Goal: Task Accomplishment & Management: Manage account settings

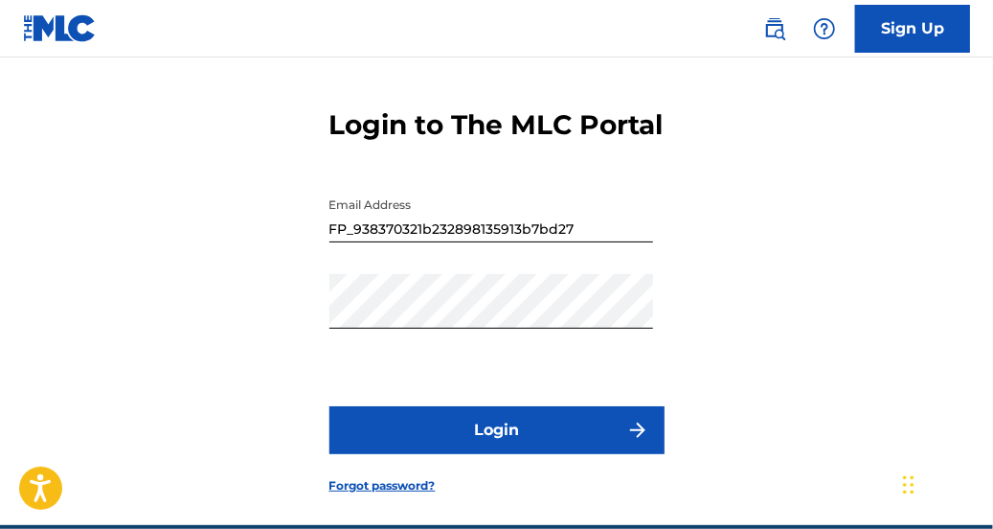
scroll to position [65, 0]
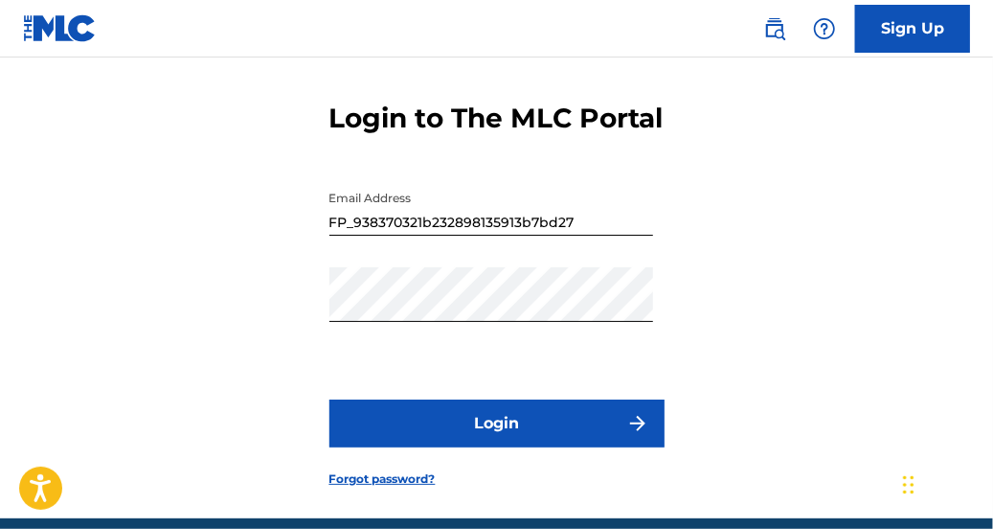
click at [484, 447] on button "Login" at bounding box center [496, 423] width 335 height 48
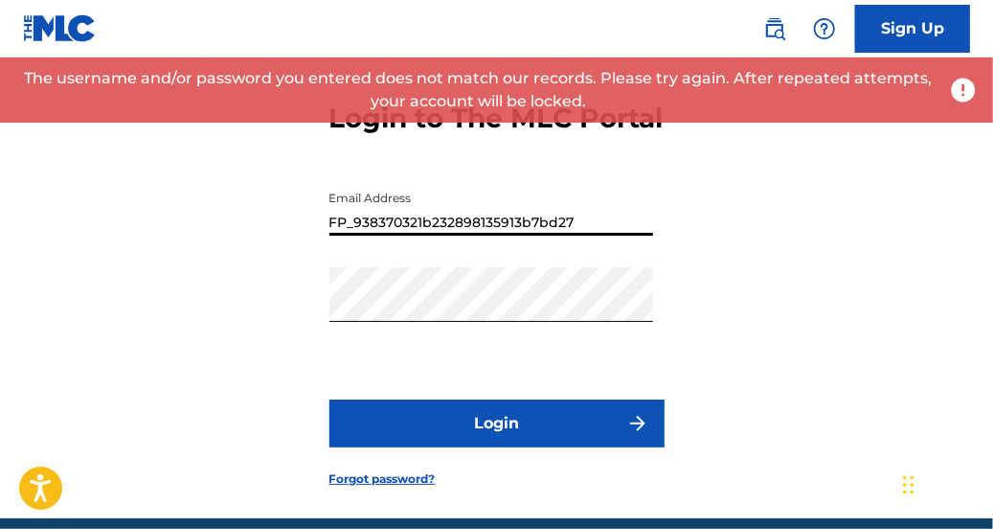
click at [590, 236] on input "FP_938370321b232898135913b7bd27" at bounding box center [491, 208] width 324 height 55
type input "F"
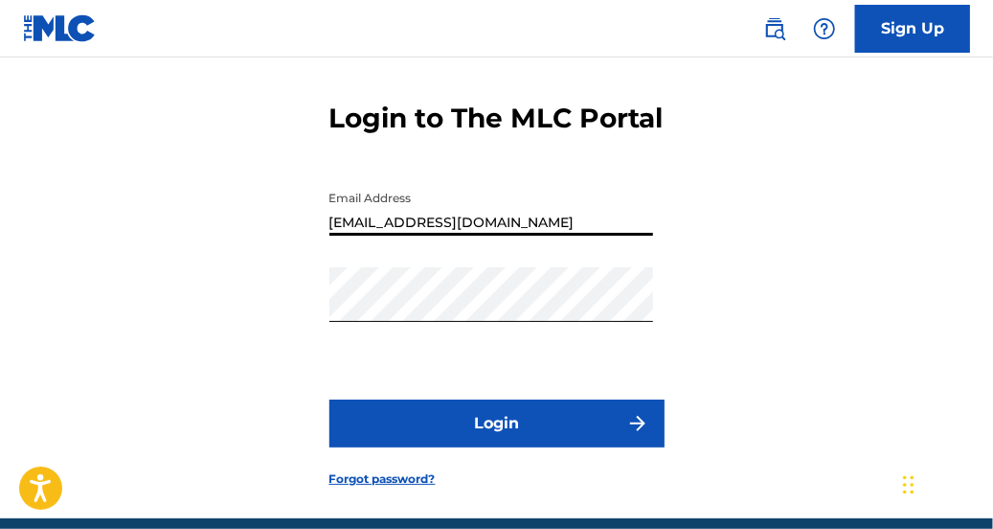
type input "[EMAIL_ADDRESS][DOMAIN_NAME]"
click at [465, 442] on button "Login" at bounding box center [496, 423] width 335 height 48
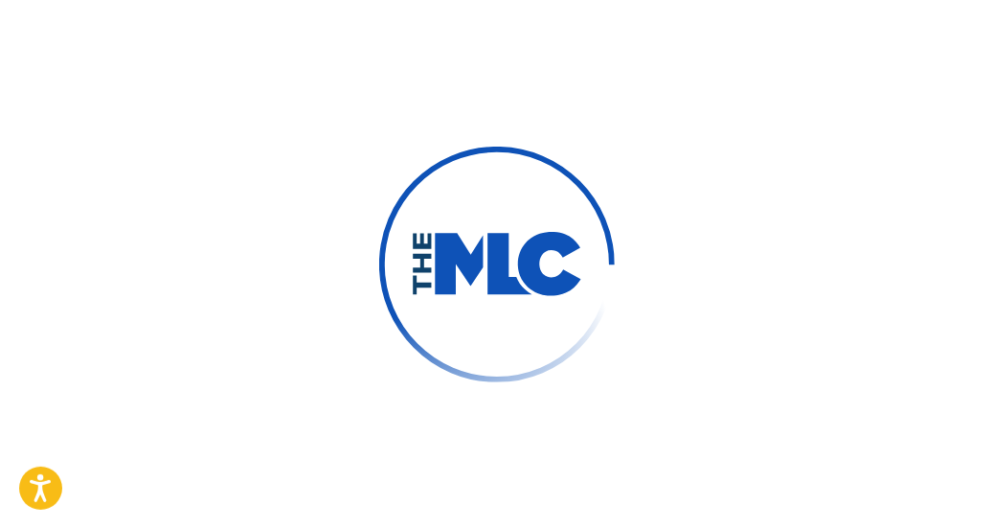
scroll to position [71, 0]
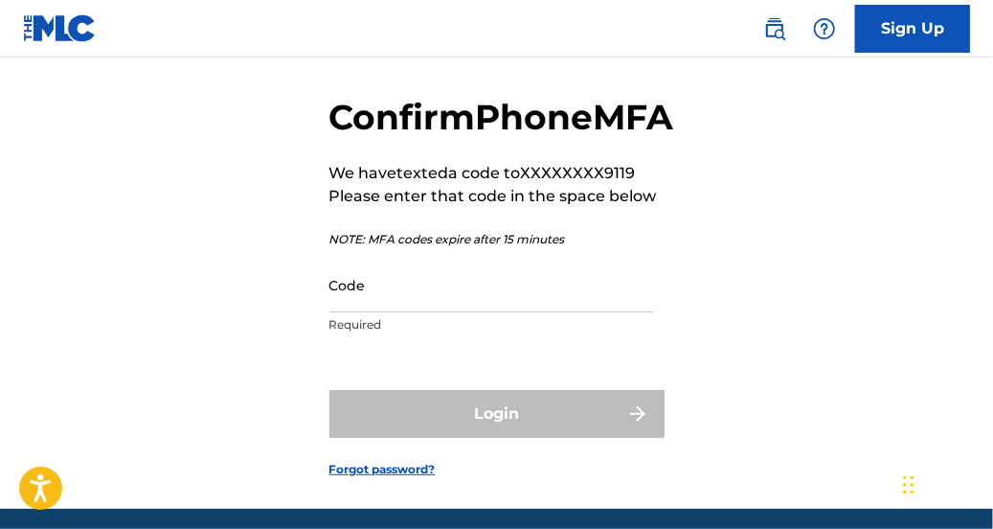
click at [435, 312] on input "Code" at bounding box center [491, 285] width 324 height 55
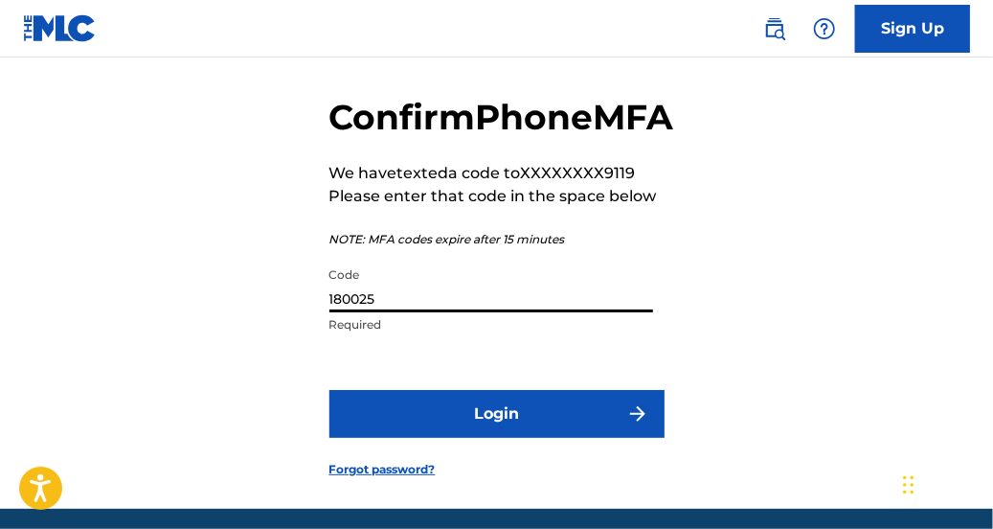
type input "180025"
click at [480, 438] on button "Login" at bounding box center [496, 414] width 335 height 48
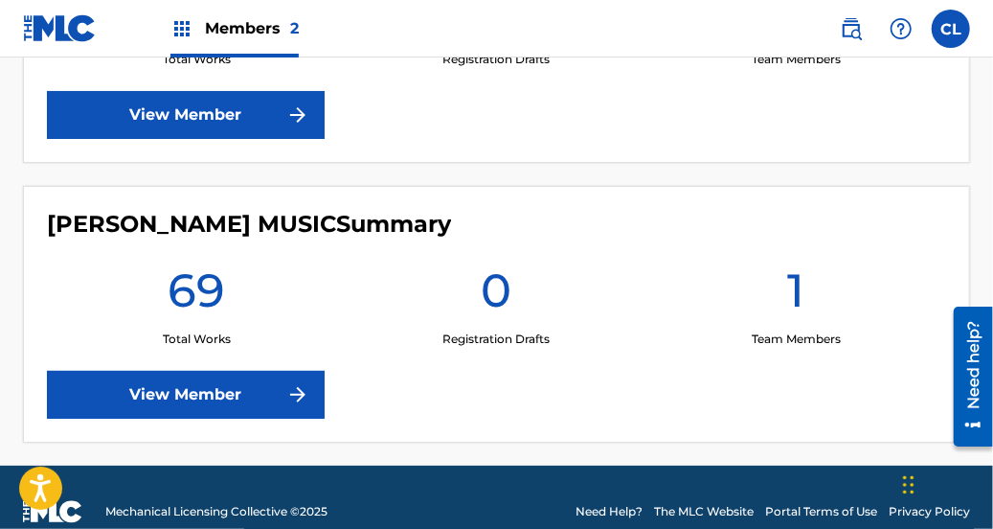
scroll to position [730, 0]
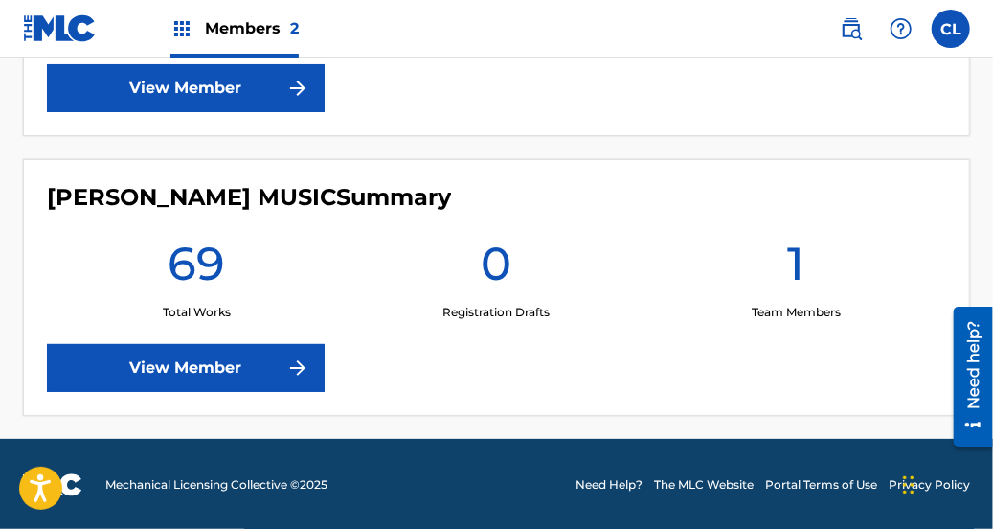
click at [173, 23] on img at bounding box center [181, 28] width 23 height 23
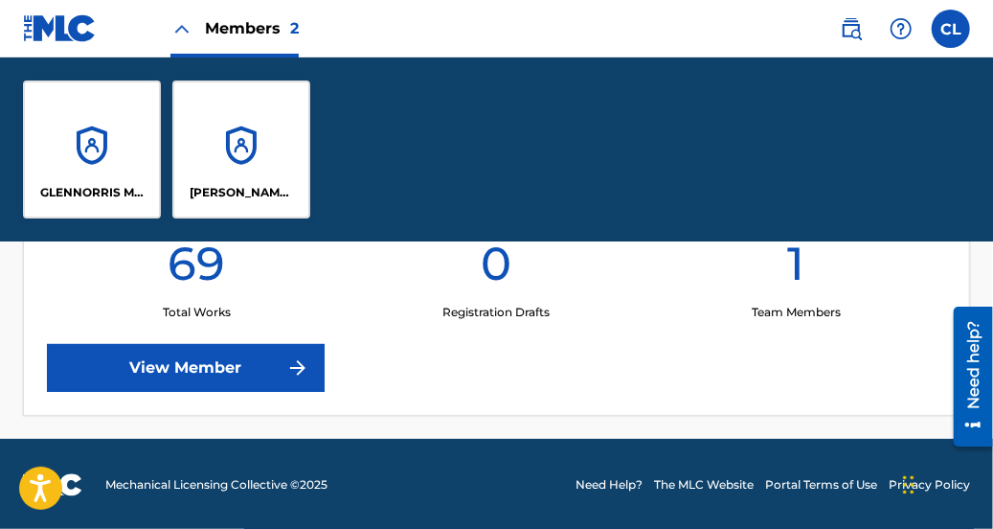
click at [173, 23] on img at bounding box center [181, 28] width 23 height 23
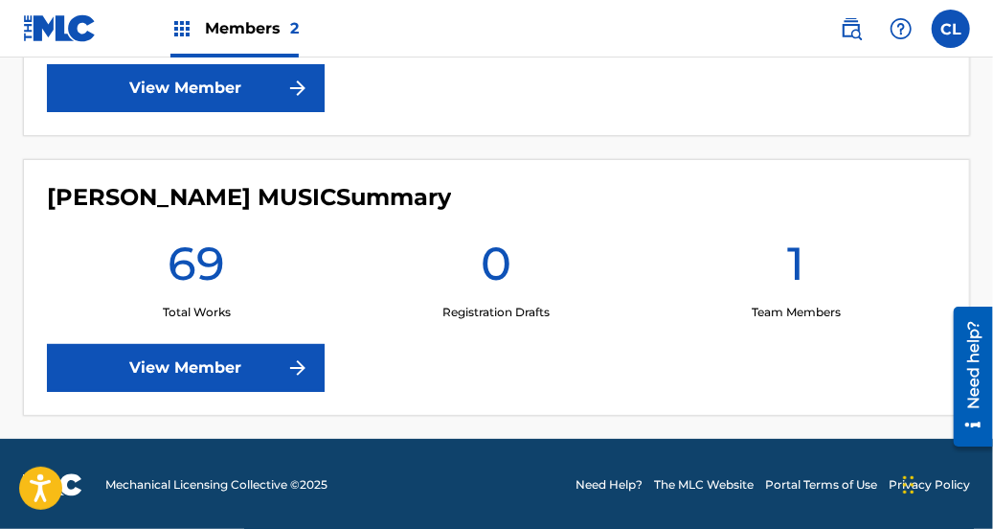
click at [845, 22] on img at bounding box center [851, 28] width 23 height 23
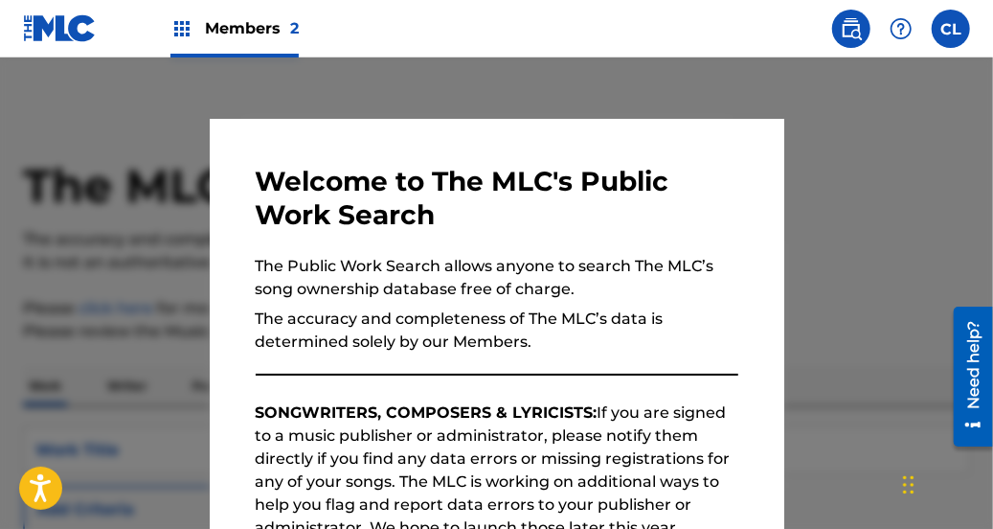
click at [908, 28] on img at bounding box center [900, 28] width 23 height 23
click at [892, 22] on img at bounding box center [900, 28] width 23 height 23
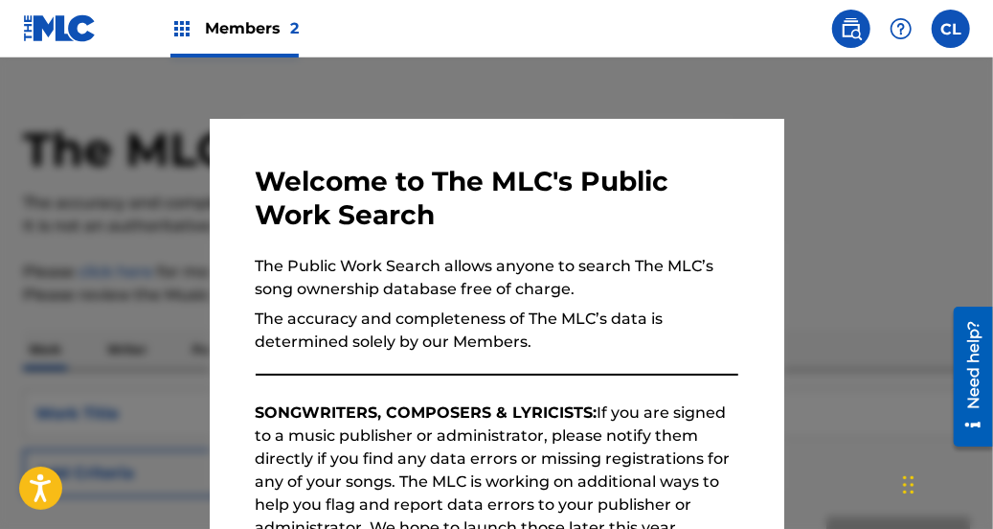
scroll to position [37, 0]
click at [887, 132] on div at bounding box center [496, 321] width 993 height 529
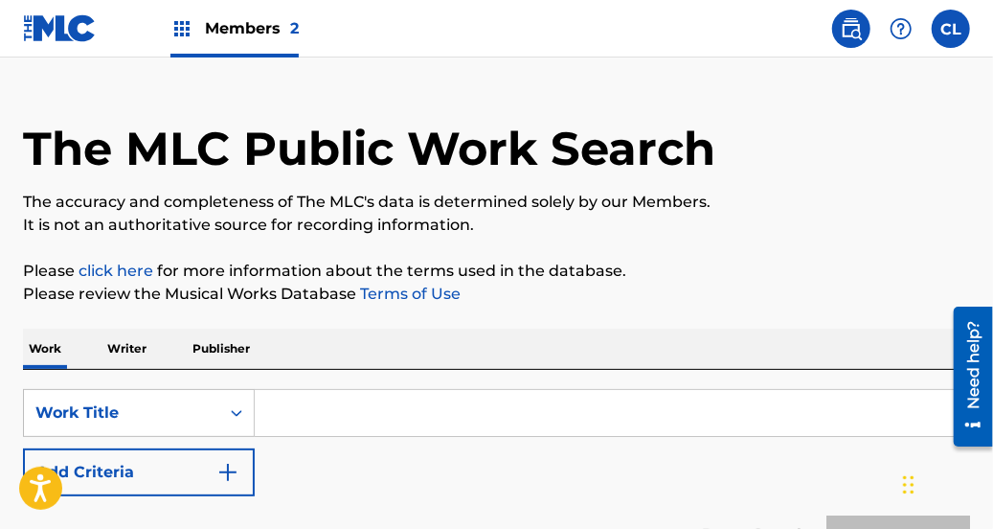
click at [896, 28] on img at bounding box center [900, 28] width 23 height 23
click at [927, 114] on p "View portal intro" at bounding box center [901, 127] width 163 height 46
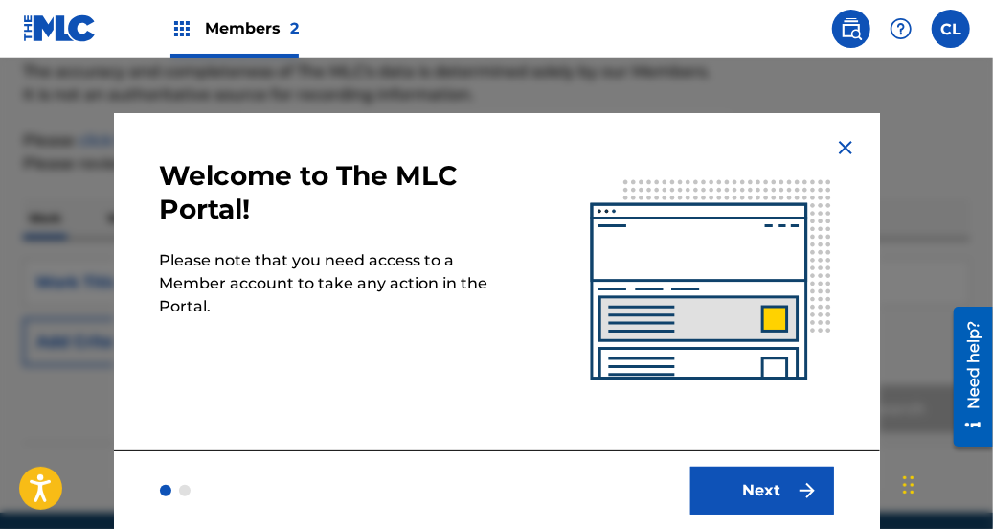
scroll to position [242, 0]
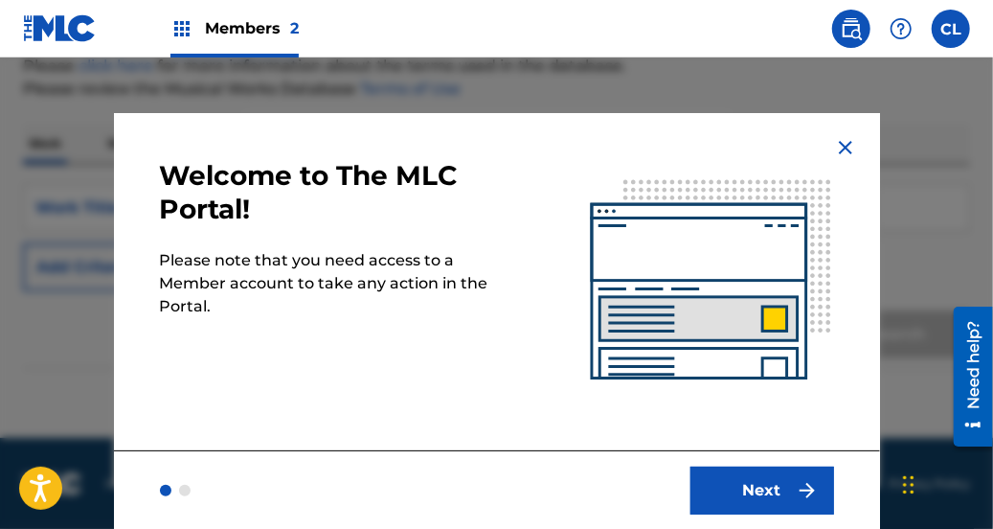
click at [751, 494] on button "Next" at bounding box center [762, 490] width 144 height 48
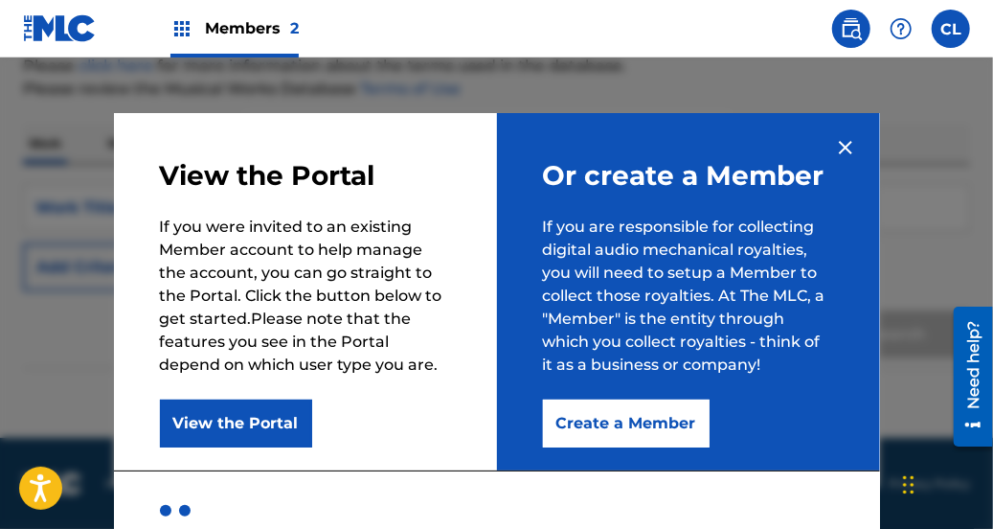
click at [274, 23] on span "Members 2" at bounding box center [252, 28] width 94 height 22
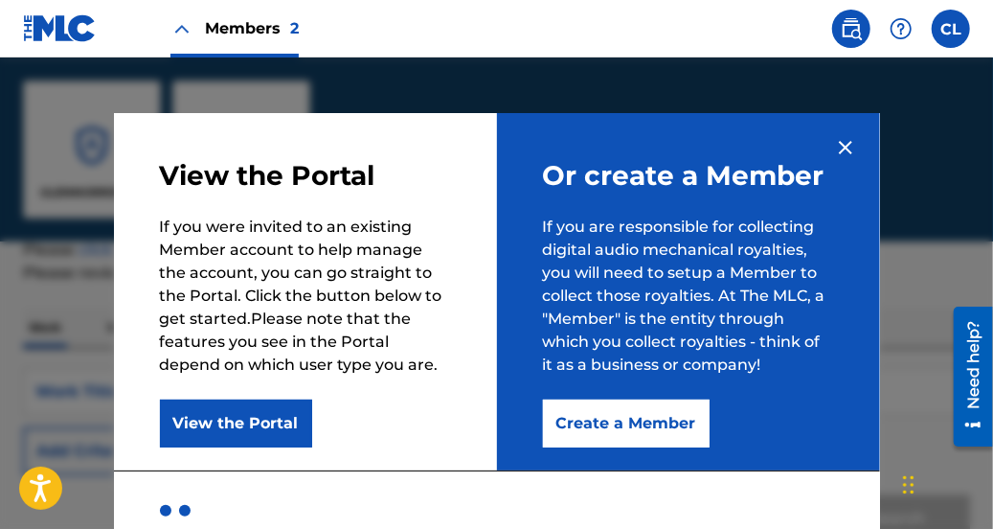
scroll to position [426, 0]
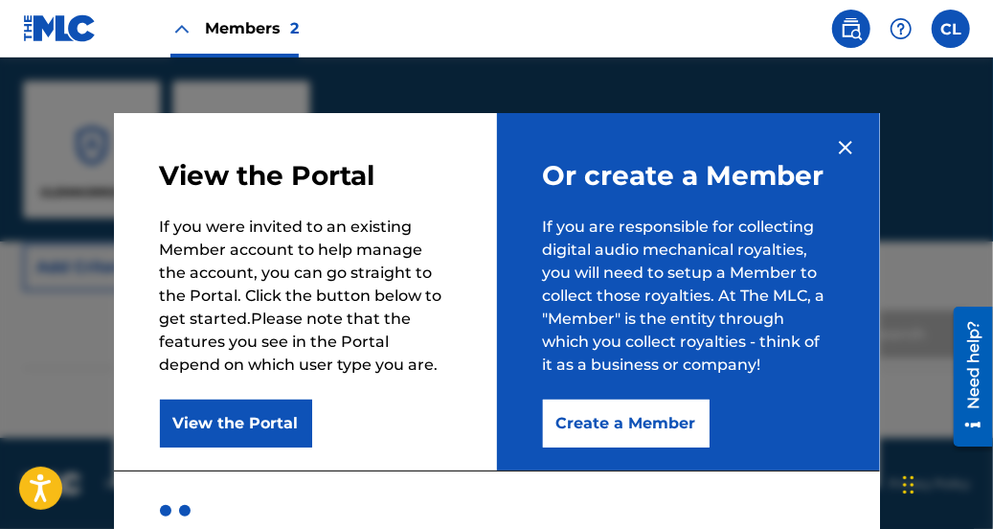
click at [834, 138] on img at bounding box center [845, 147] width 23 height 23
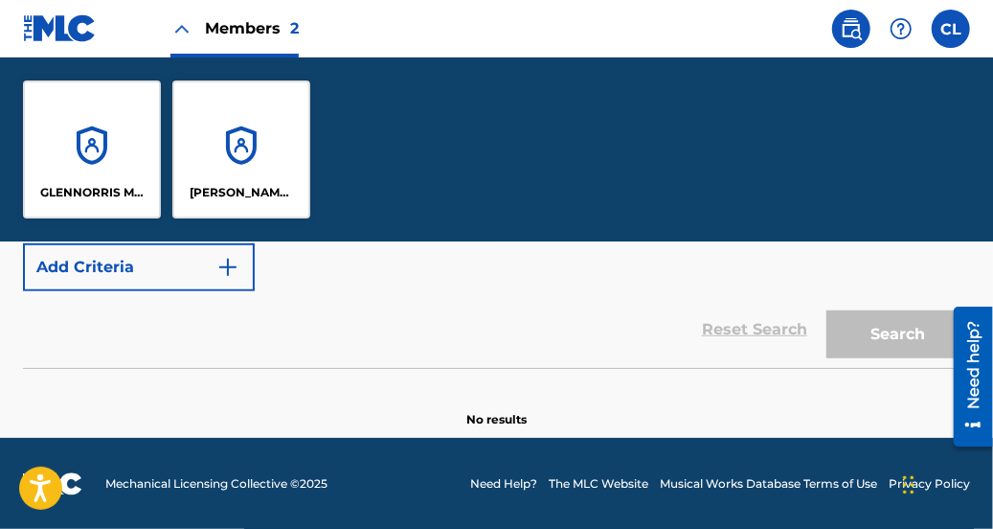
click at [253, 173] on div "[PERSON_NAME] MUSIC" at bounding box center [241, 149] width 138 height 138
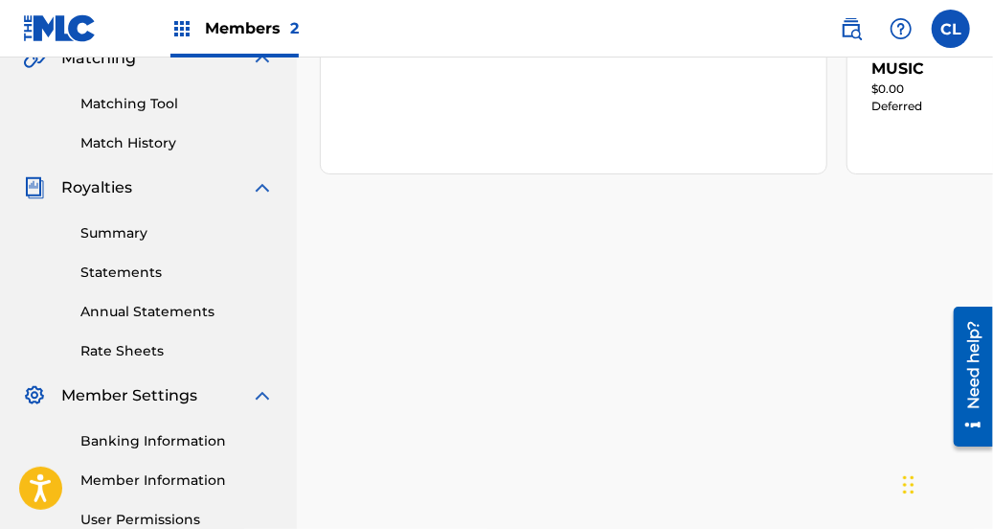
scroll to position [465, 0]
click at [186, 309] on link "Annual Statements" at bounding box center [176, 311] width 193 height 20
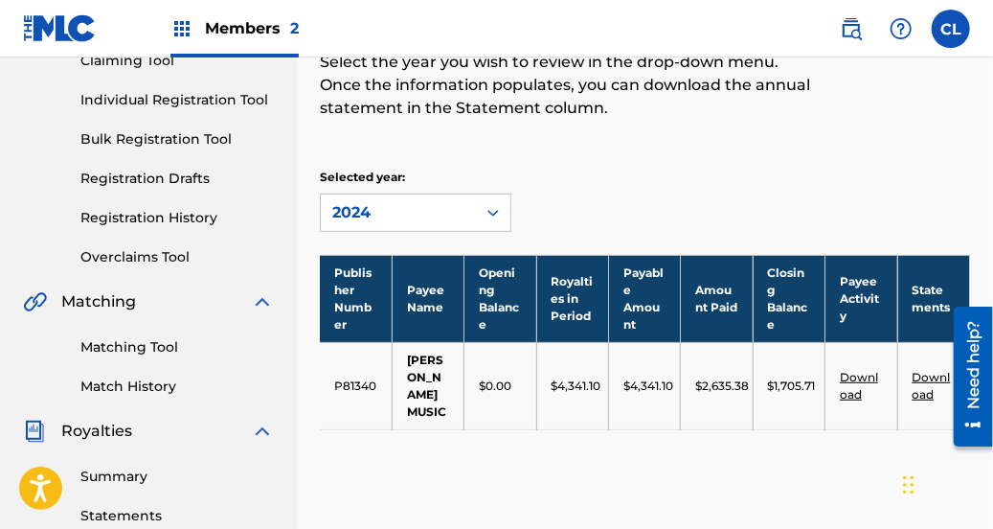
scroll to position [181, 0]
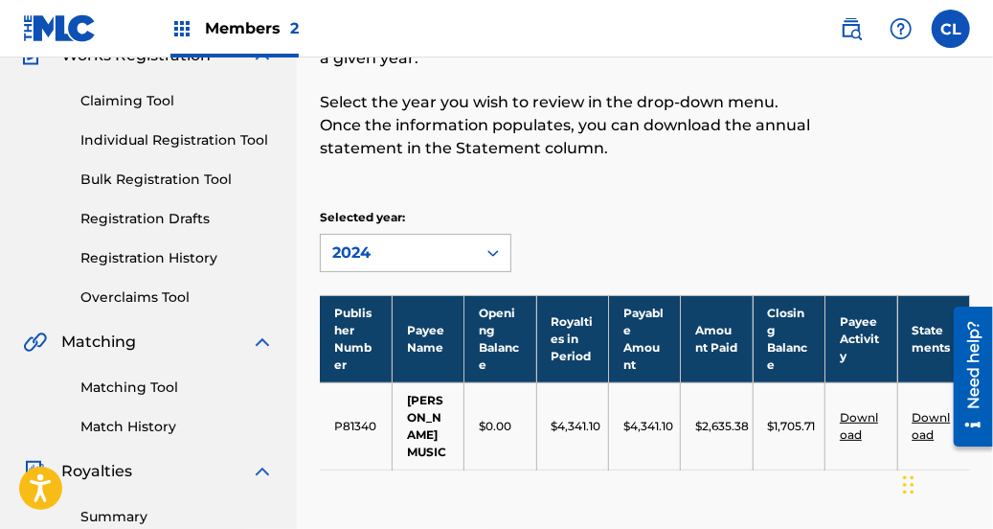
click at [489, 243] on icon at bounding box center [493, 252] width 19 height 19
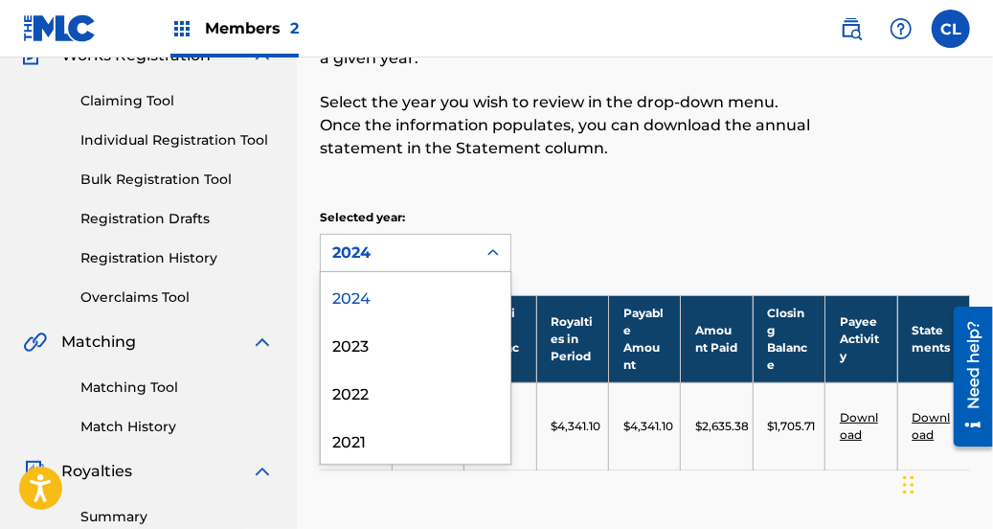
click at [489, 243] on icon at bounding box center [493, 252] width 19 height 19
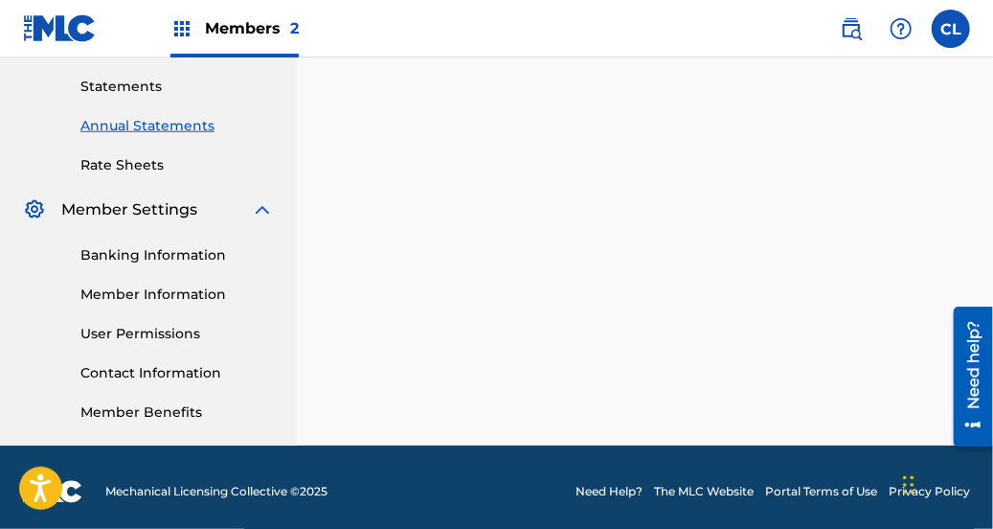
scroll to position [659, 0]
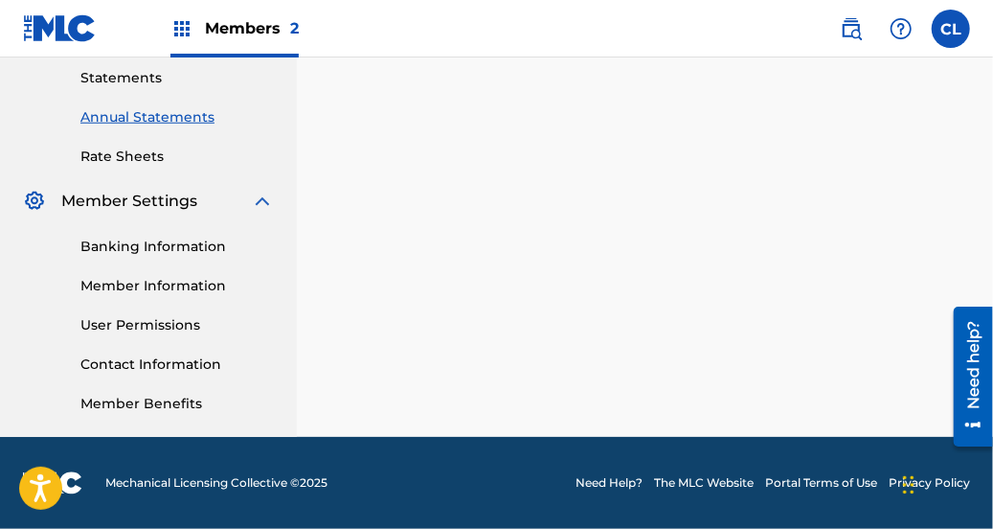
click at [210, 282] on link "Member Information" at bounding box center [176, 286] width 193 height 20
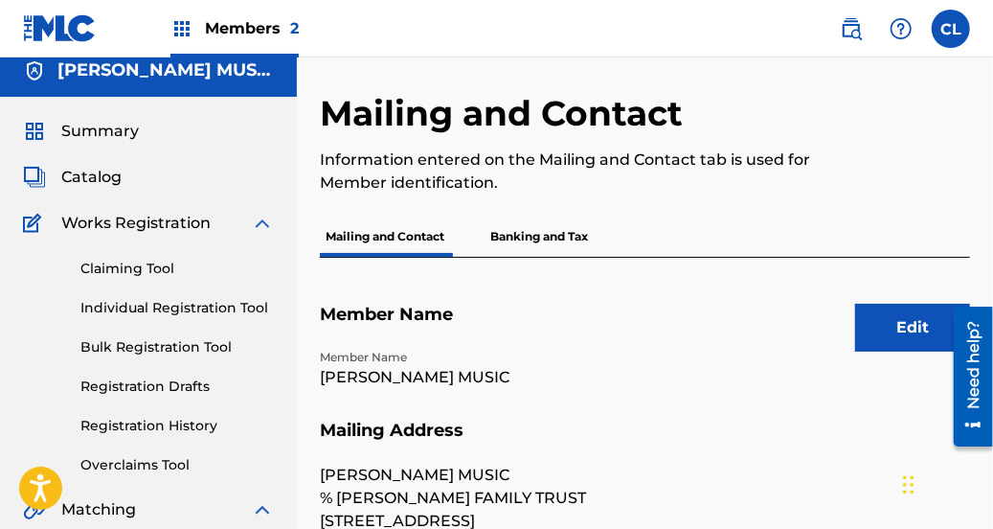
scroll to position [12, 0]
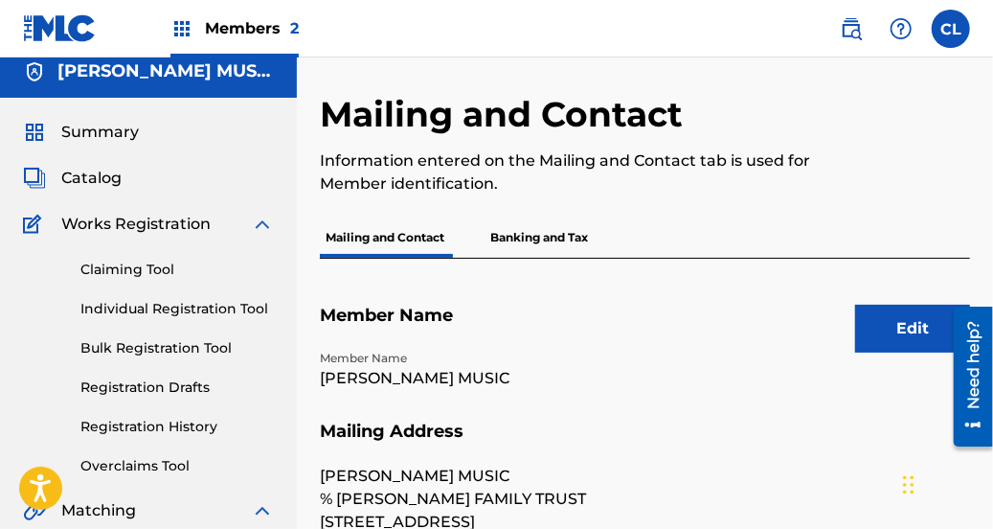
click at [915, 311] on button "Edit" at bounding box center [912, 328] width 115 height 48
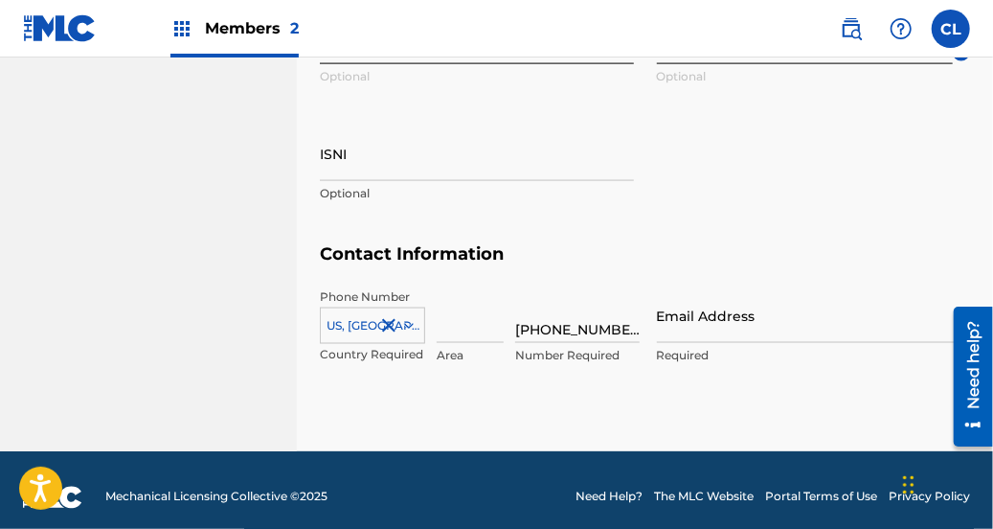
scroll to position [1110, 0]
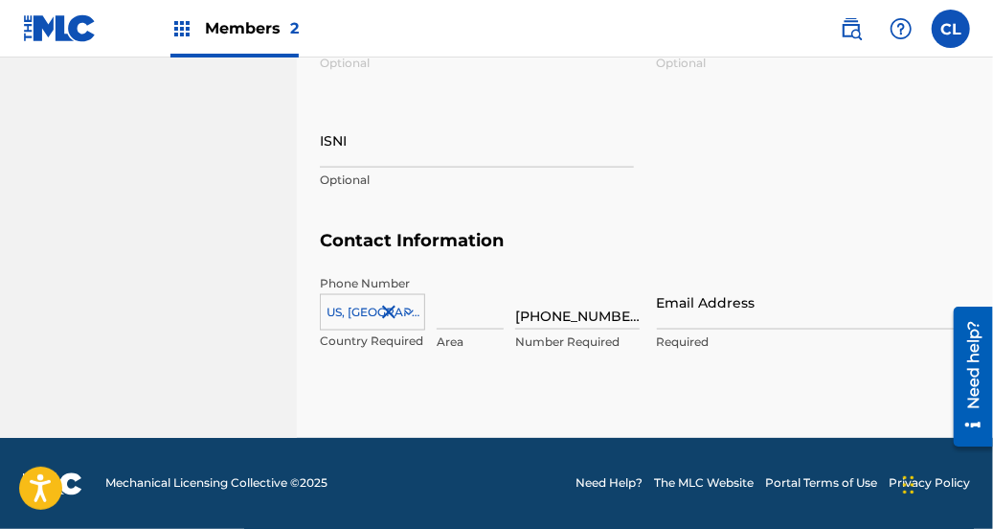
click at [610, 313] on input "[PHONE_NUMBER]" at bounding box center [577, 302] width 124 height 55
type input "[PHONE_NUMBER]"
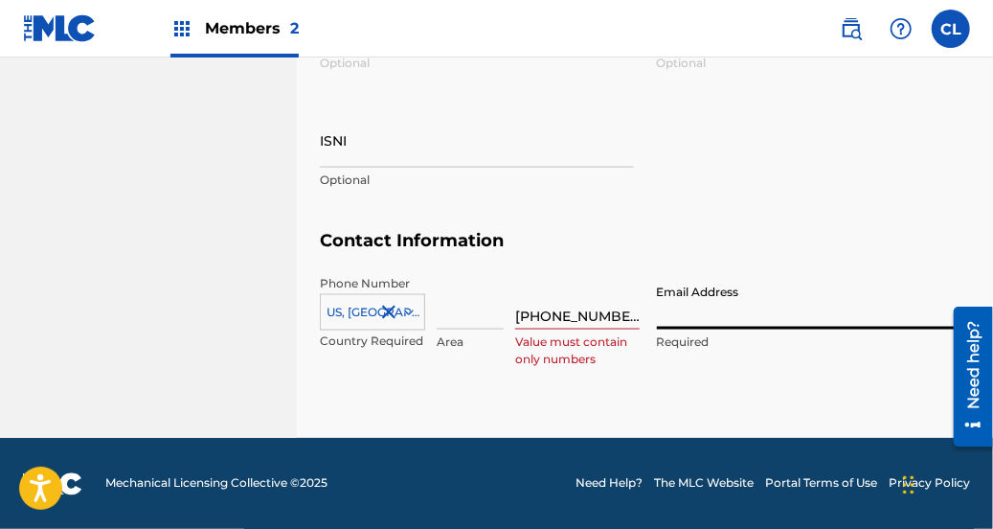
click at [801, 302] on input "Email Address" at bounding box center [814, 302] width 314 height 55
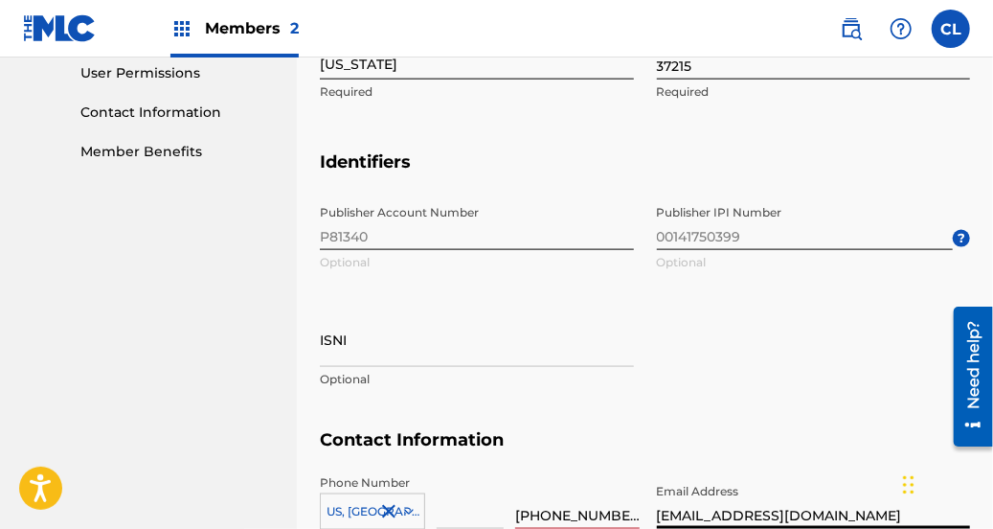
scroll to position [903, 0]
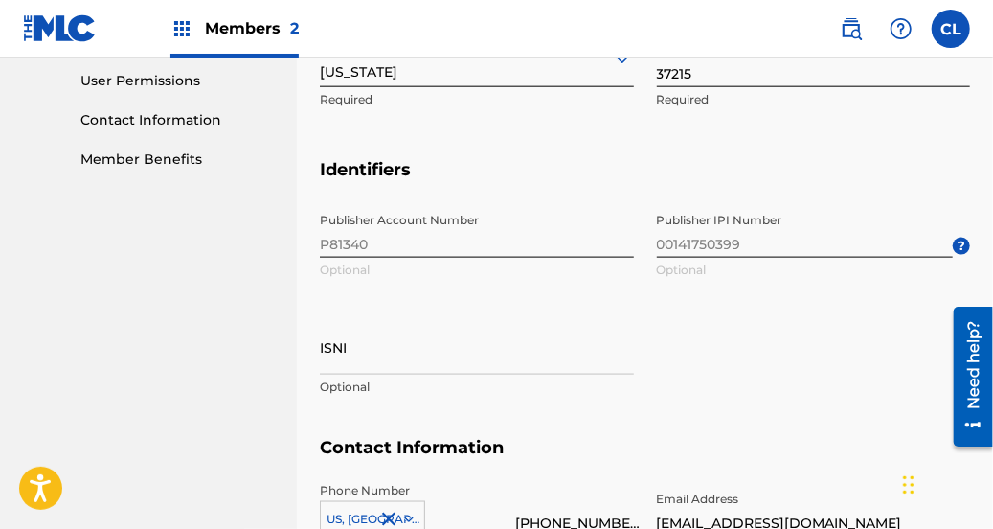
type input "[EMAIL_ADDRESS][DOMAIN_NAME]"
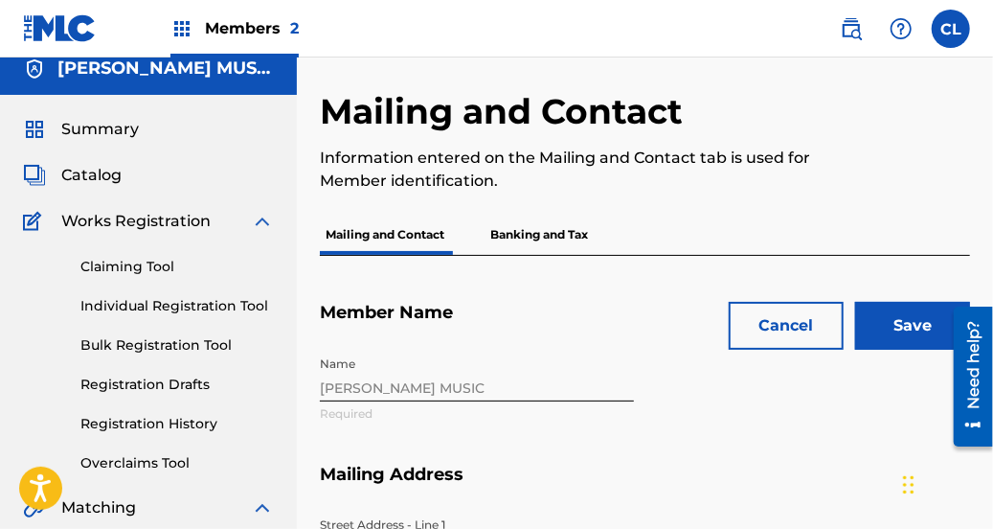
scroll to position [1, 0]
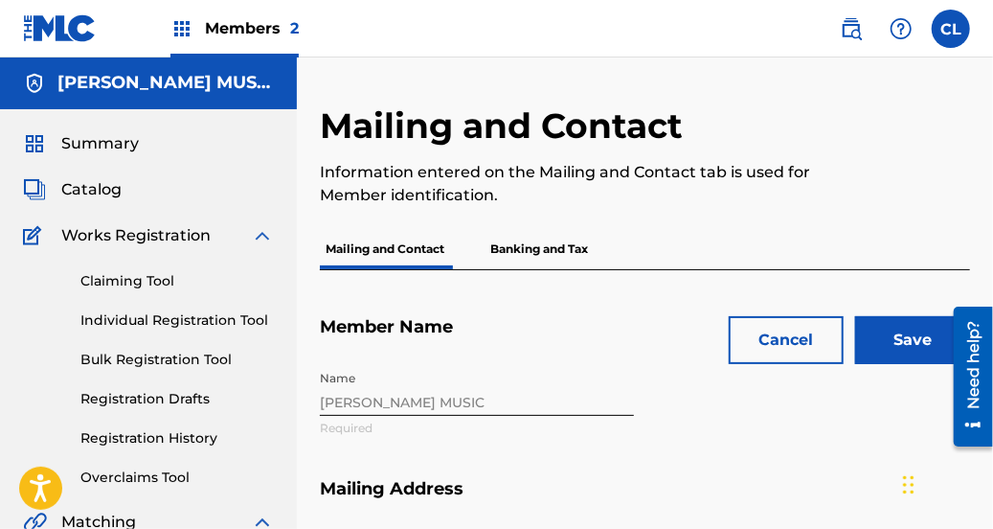
click at [920, 330] on input "Save" at bounding box center [912, 340] width 115 height 48
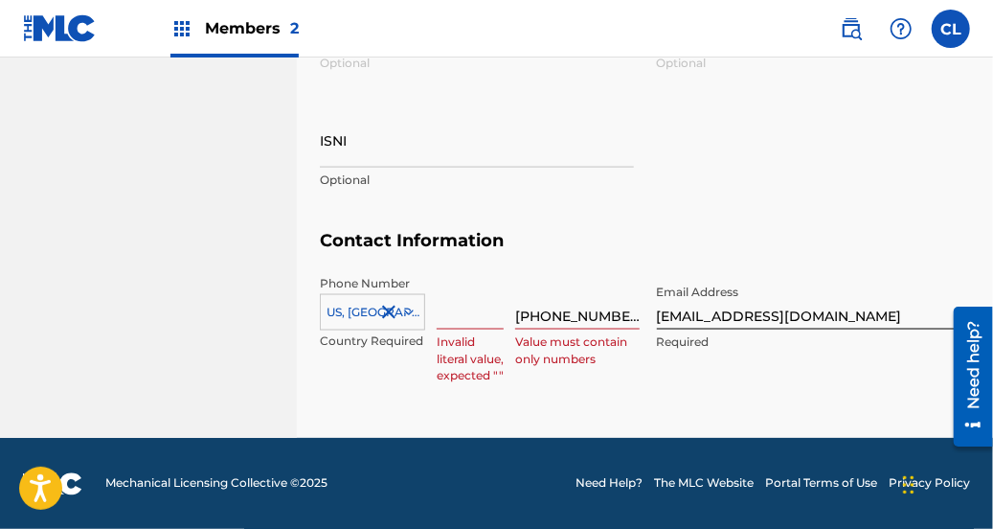
click at [574, 317] on input "[PHONE_NUMBER]" at bounding box center [577, 302] width 124 height 55
click at [542, 315] on input "615-3909119" at bounding box center [577, 302] width 124 height 55
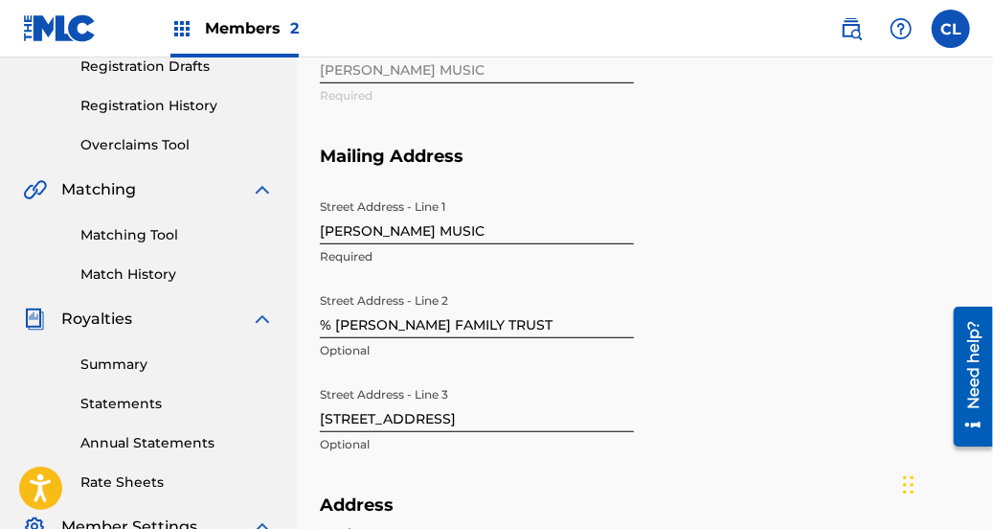
scroll to position [0, 0]
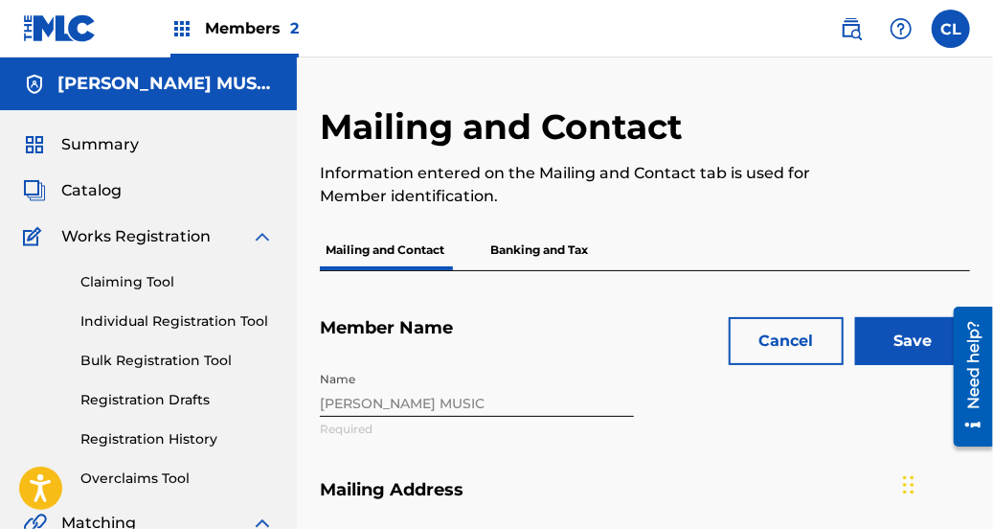
type input "6153909119"
click at [910, 331] on input "Save" at bounding box center [912, 341] width 115 height 48
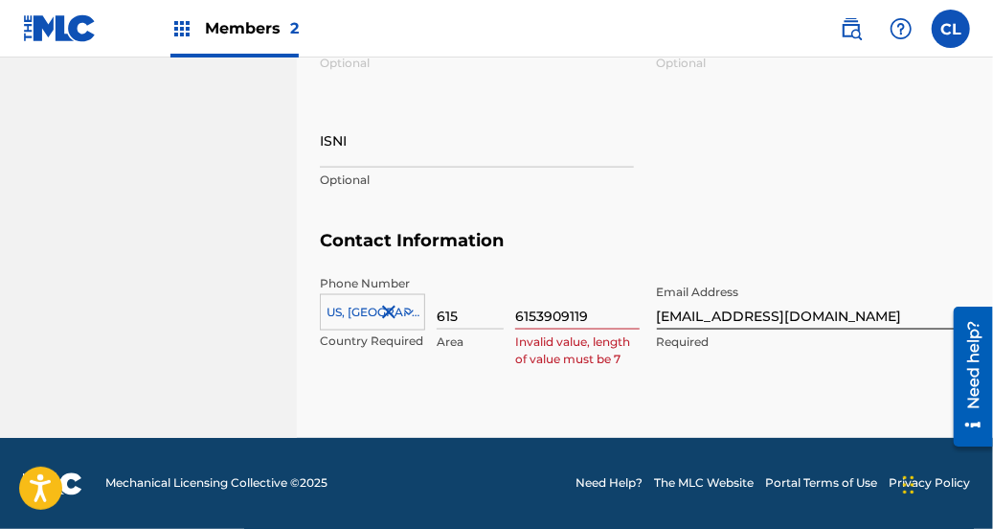
type input "615"
click at [536, 314] on input "6153909119" at bounding box center [577, 302] width 124 height 55
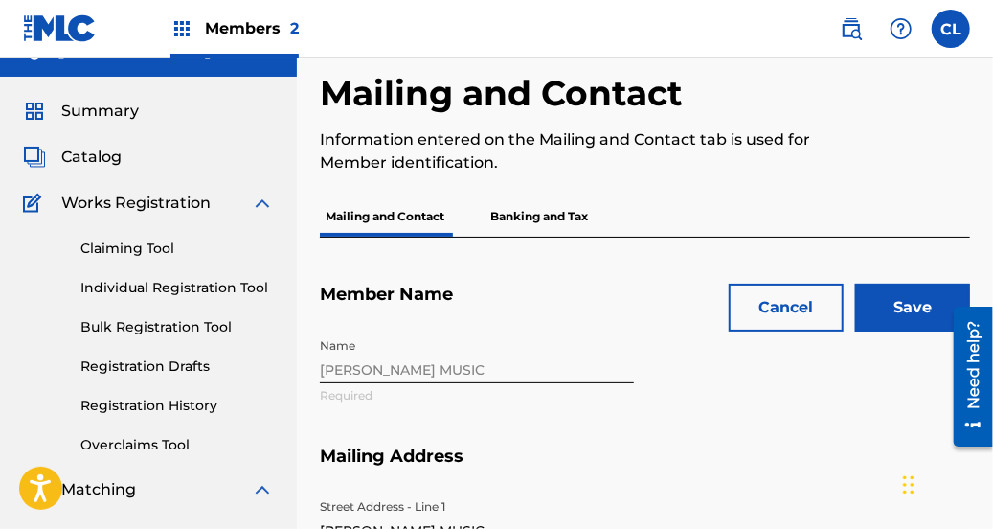
scroll to position [31, 0]
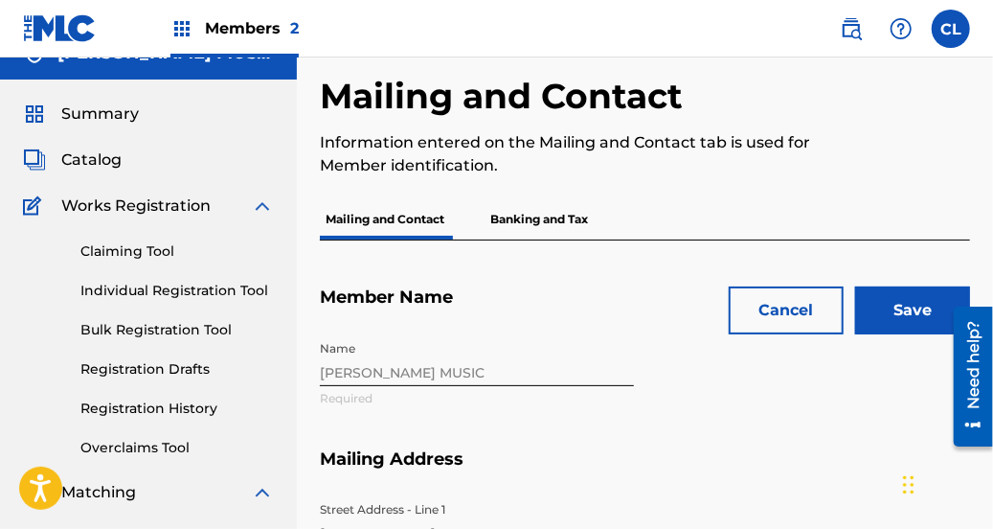
type input "3909119"
click at [912, 298] on input "Save" at bounding box center [912, 310] width 115 height 48
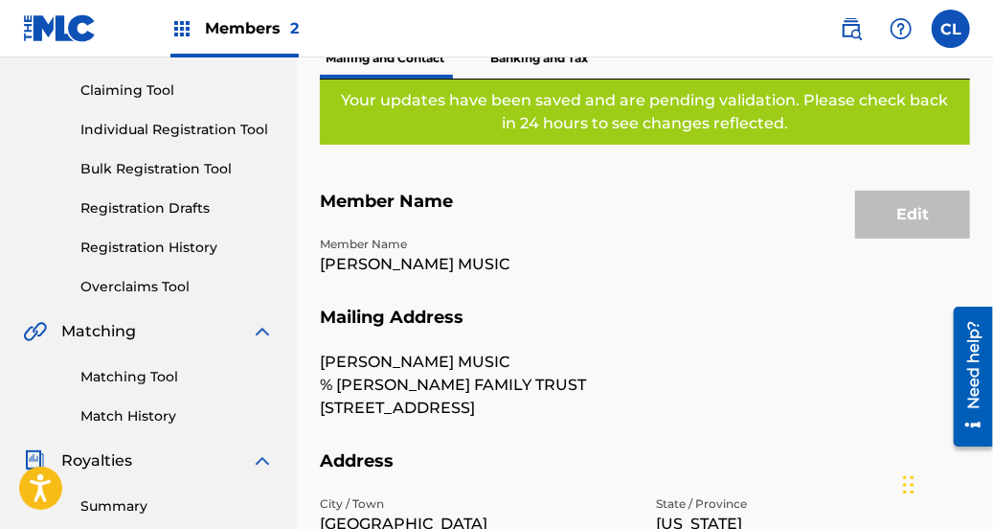
scroll to position [0, 0]
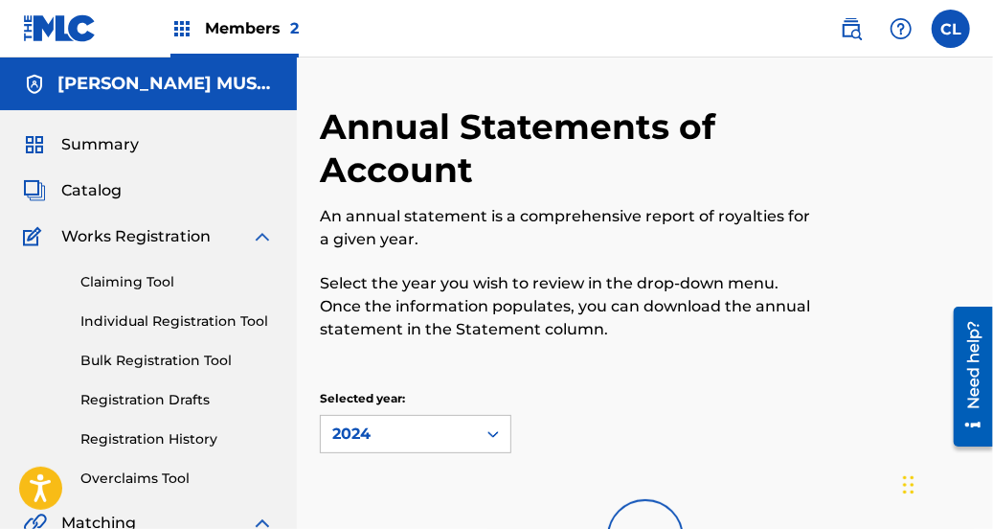
scroll to position [659, 0]
